Goal: Information Seeking & Learning: Learn about a topic

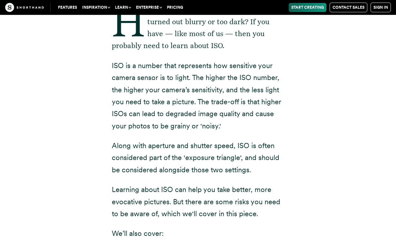
scroll to position [153, 0]
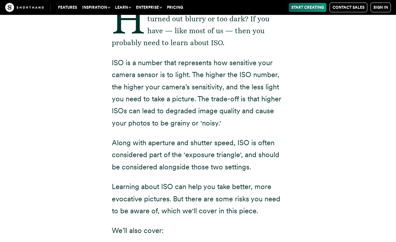
drag, startPoint x: 112, startPoint y: 61, endPoint x: 221, endPoint y: 123, distance: 125.4
click at [221, 123] on p "ISO is a number that represents how sensitive your camera sensor is to light. T…" at bounding box center [198, 93] width 173 height 72
copy p "ISO is a number that represents how sensitive your camera sensor is to light. T…"
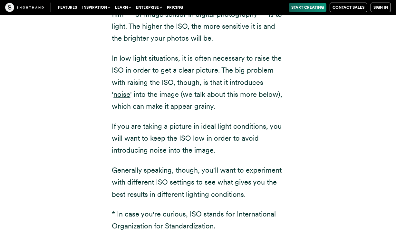
scroll to position [877, 0]
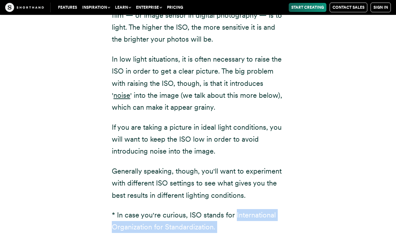
drag, startPoint x: 235, startPoint y: 186, endPoint x: 211, endPoint y: 204, distance: 30.0
click at [211, 204] on div "ISO* settings on a camera affect how sensitive the film — or image sensor in di…" at bounding box center [198, 131] width 173 height 268
click at [213, 209] on p "* In case you're curious, ISO stands for International Organization for Standar…" at bounding box center [198, 221] width 173 height 24
drag, startPoint x: 236, startPoint y: 188, endPoint x: 214, endPoint y: 197, distance: 24.1
click at [214, 209] on p "* In case you're curious, ISO stands for International Organization for Standar…" at bounding box center [198, 221] width 173 height 24
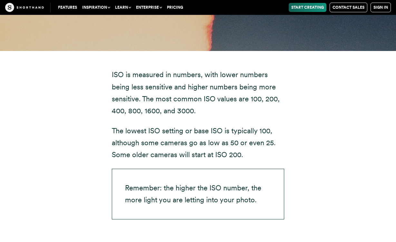
scroll to position [1401, 0]
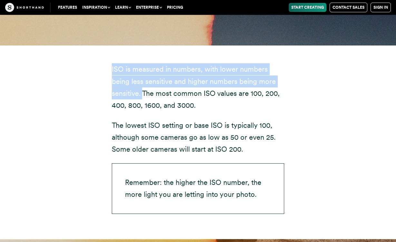
drag, startPoint x: 113, startPoint y: 39, endPoint x: 142, endPoint y: 64, distance: 38.9
click at [142, 64] on p "ISO is measured in numbers, with lower numbers being less sensitive and higher …" at bounding box center [198, 87] width 173 height 48
copy p "ISO is measured in numbers, with lower numbers being less sensitive and higher …"
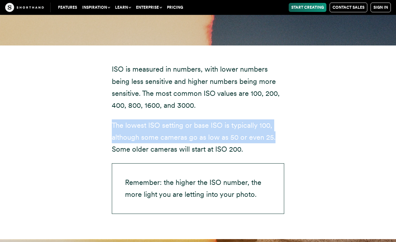
drag, startPoint x: 112, startPoint y: 94, endPoint x: 284, endPoint y: 100, distance: 172.4
click at [284, 119] on p "The lowest ISO setting or base ISO is typically 100, although some cameras go a…" at bounding box center [198, 137] width 173 height 36
copy p "The lowest ISO setting or base ISO is typically 100, although some cameras go a…"
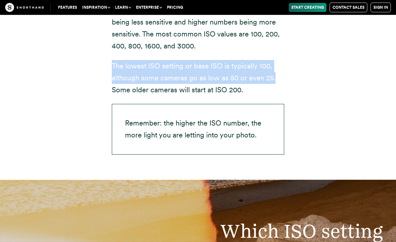
scroll to position [1463, 0]
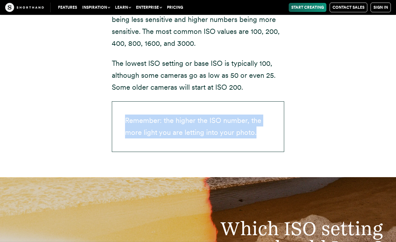
drag, startPoint x: 125, startPoint y: 89, endPoint x: 257, endPoint y: 109, distance: 133.8
click at [257, 109] on p "Remember: the higher the ISO number, the more light you are letting into your p…" at bounding box center [198, 126] width 173 height 51
copy p "Remember: the higher the ISO number, the more light you are letting into your p…"
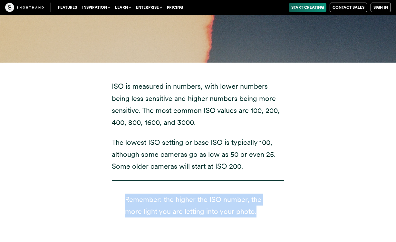
scroll to position [1385, 0]
